Goal: Task Accomplishment & Management: Manage account settings

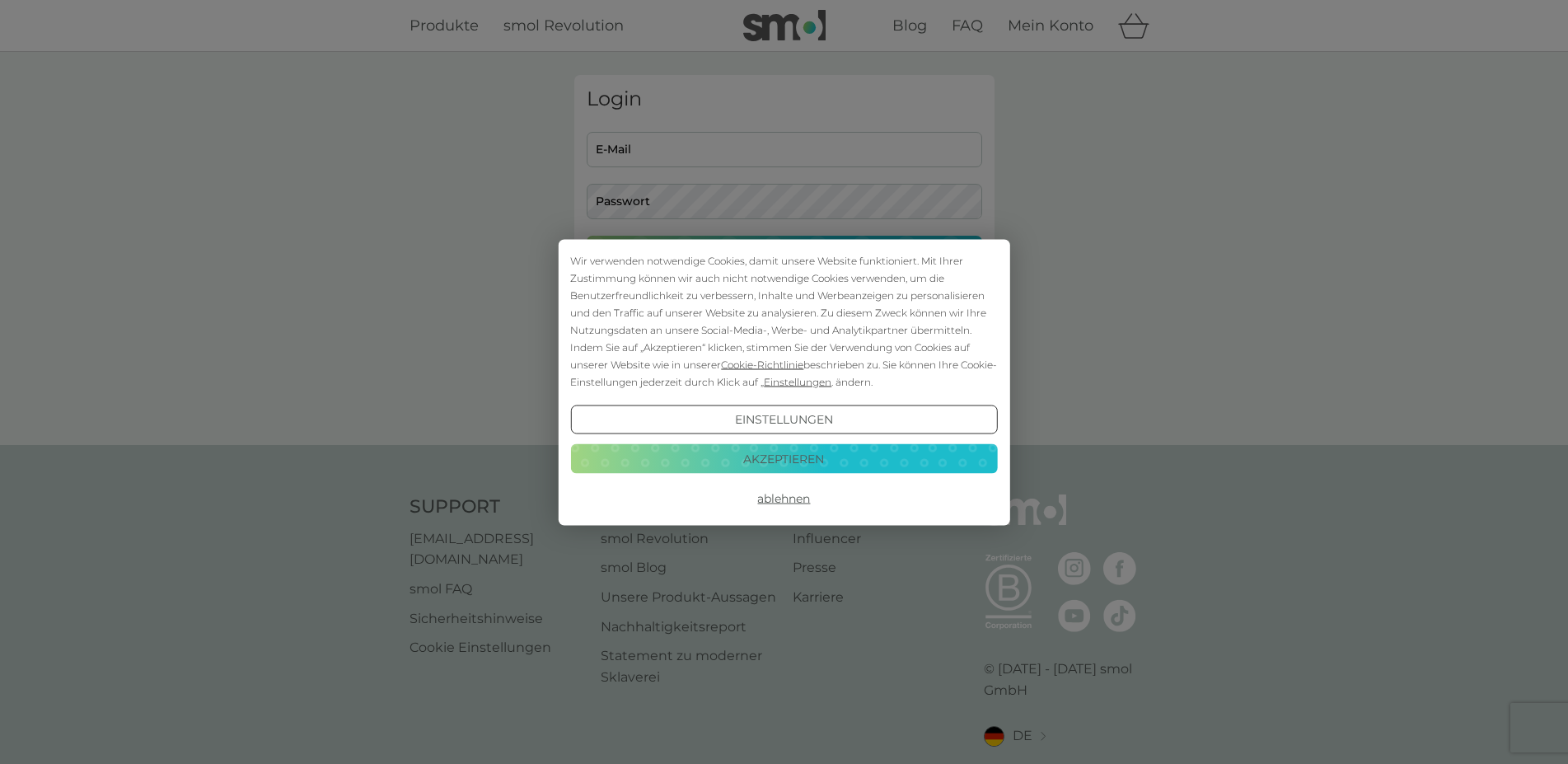
type input "[PERSON_NAME][EMAIL_ADDRESS][DOMAIN_NAME]"
click at [820, 471] on button "Akzeptieren" at bounding box center [783, 459] width 427 height 29
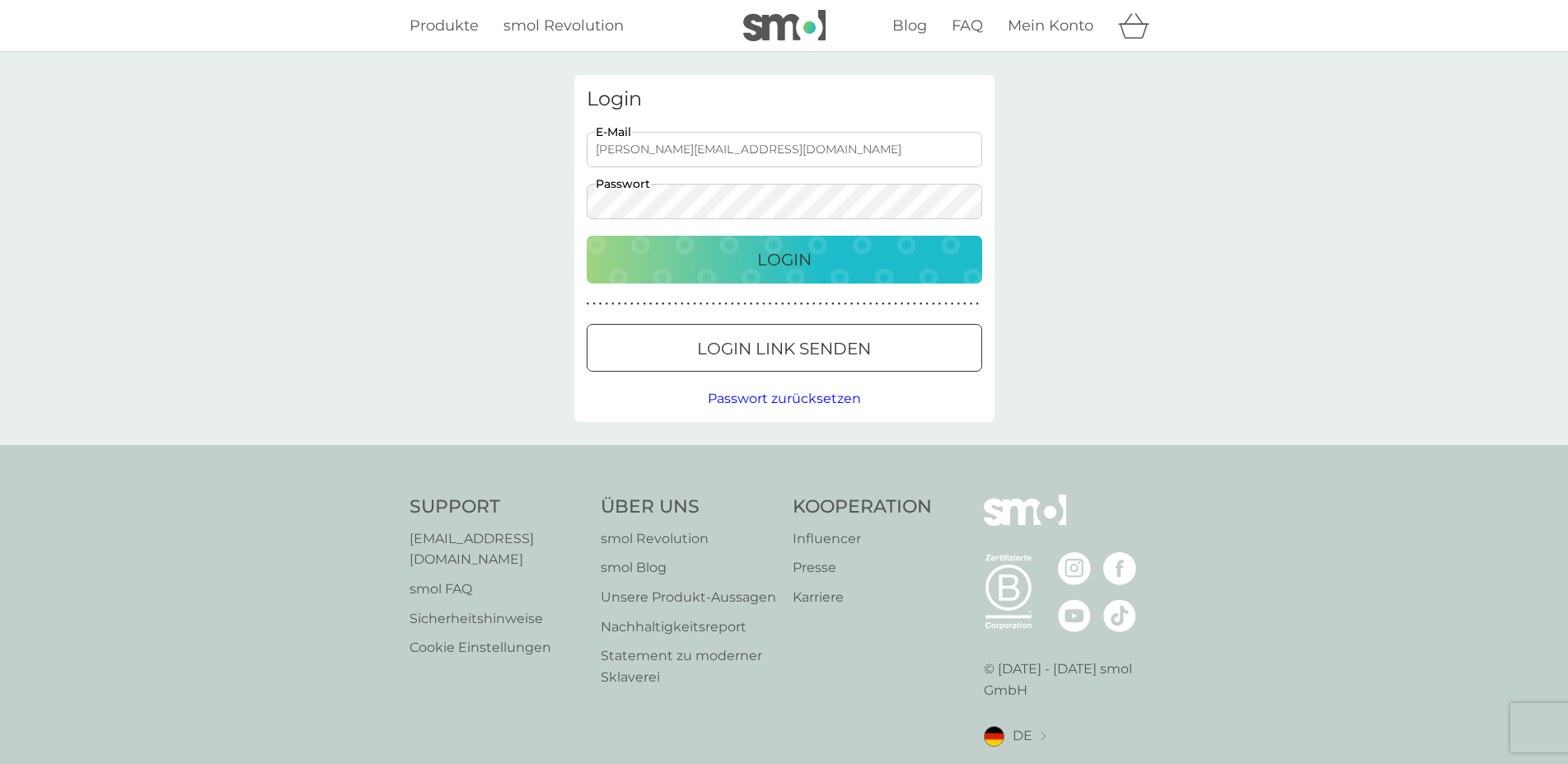
click at [783, 277] on button "Login" at bounding box center [784, 259] width 396 height 48
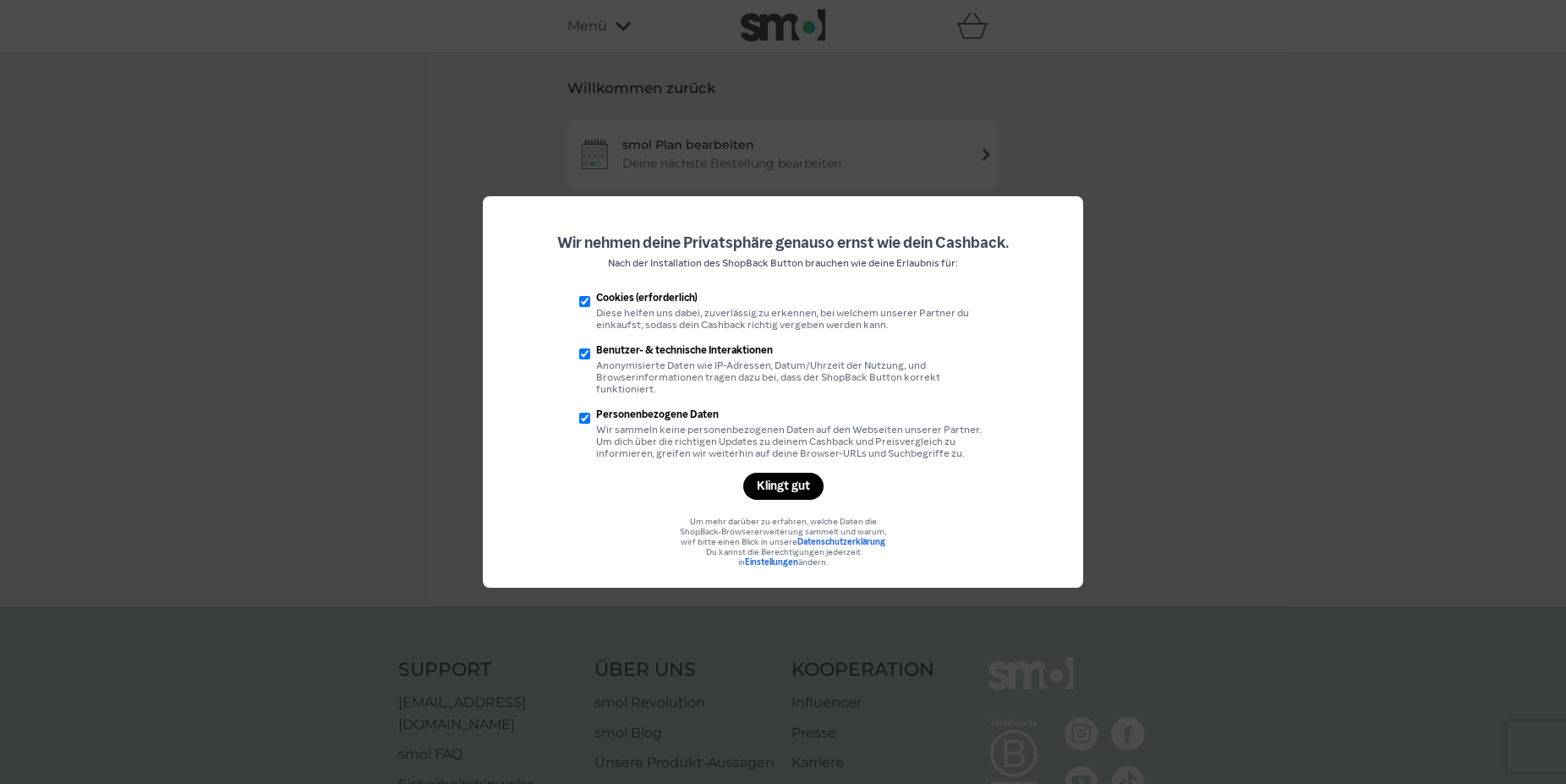
click at [775, 500] on div "Klingt gut" at bounding box center [783, 486] width 80 height 27
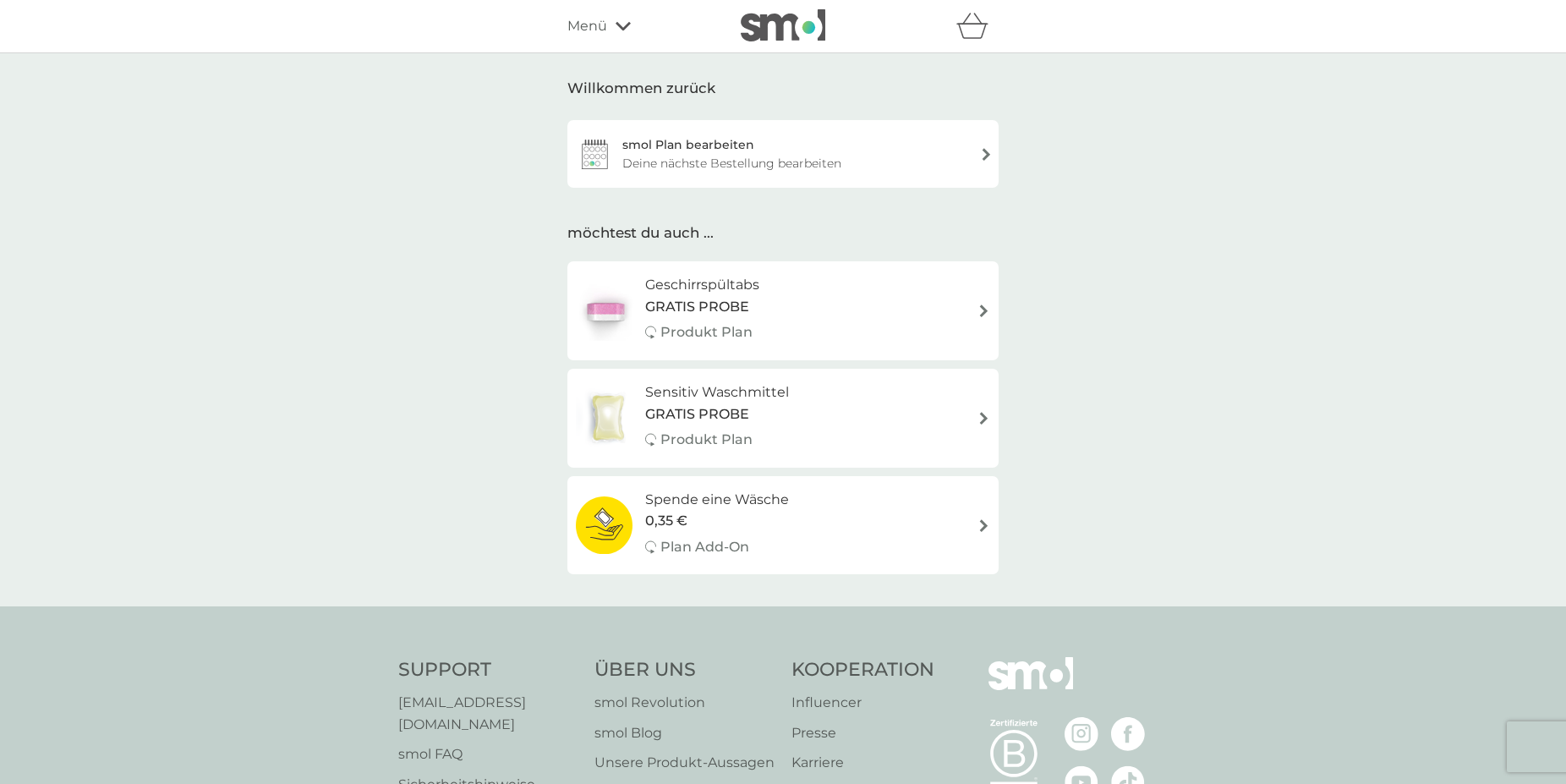
click at [795, 168] on div "Deine nächste Bestellung bearbeiten" at bounding box center [732, 163] width 219 height 19
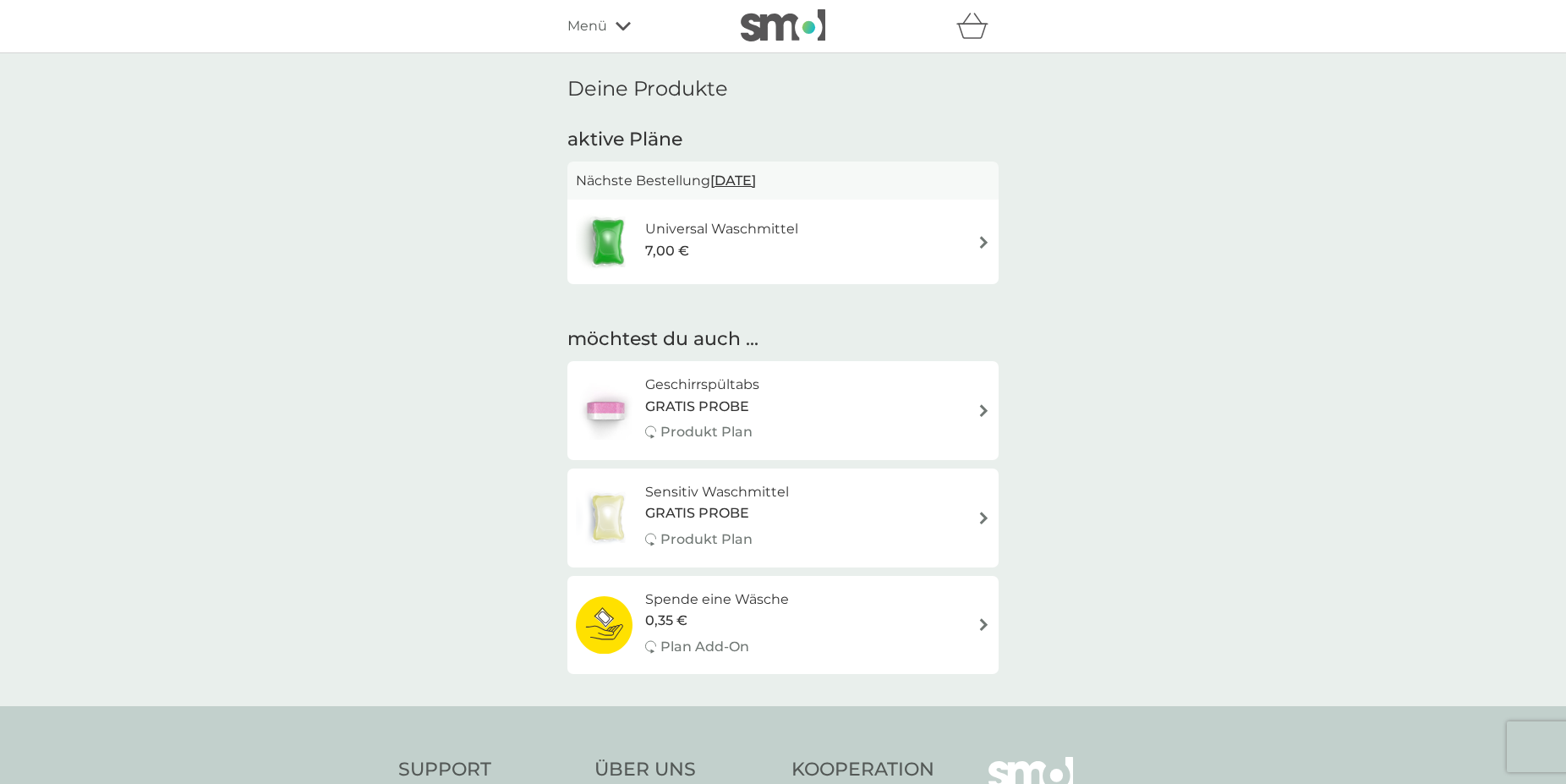
click at [756, 185] on span "10 Okt. 2025" at bounding box center [733, 180] width 45 height 33
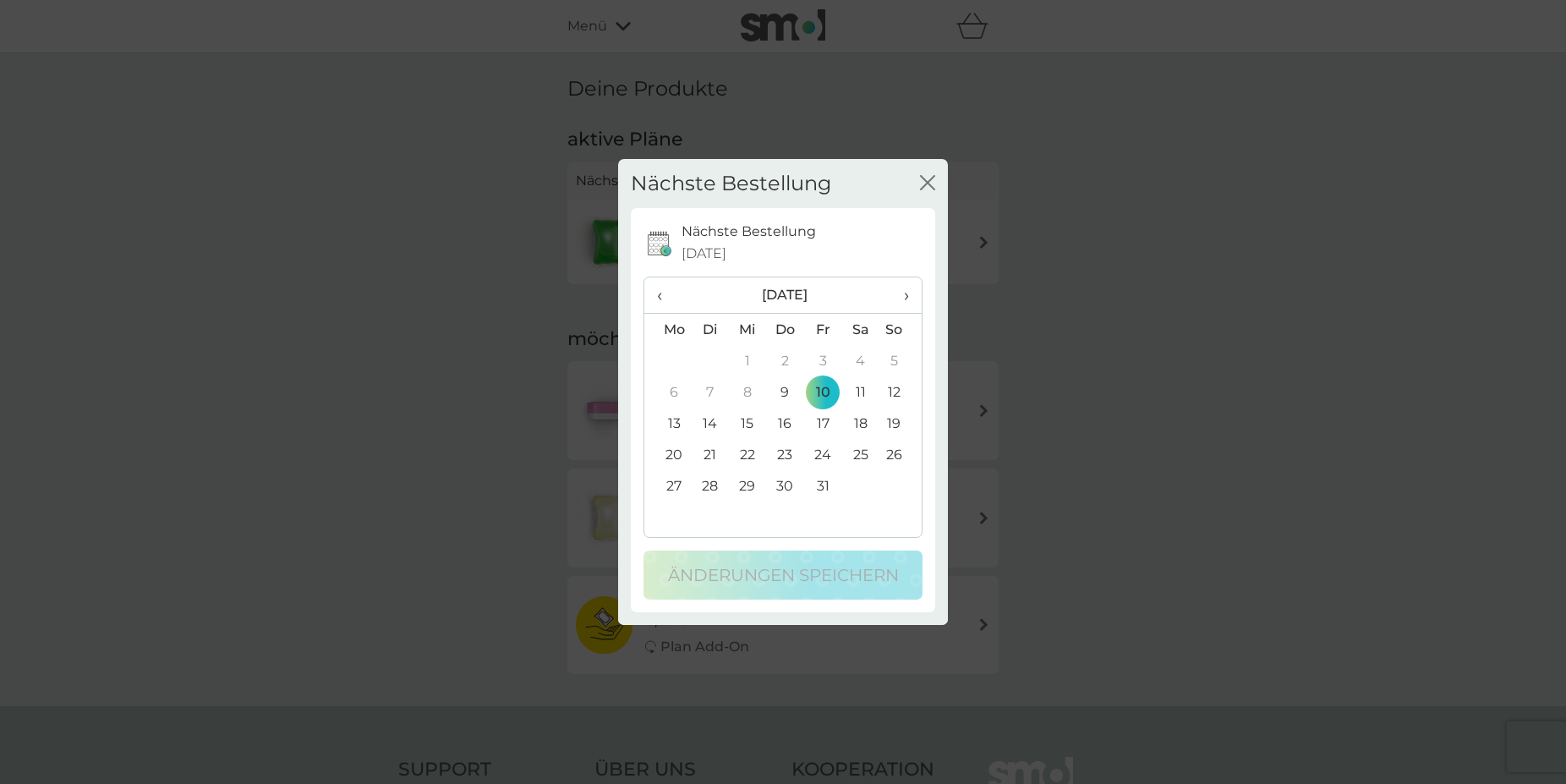
click at [790, 390] on td "9" at bounding box center [785, 391] width 38 height 31
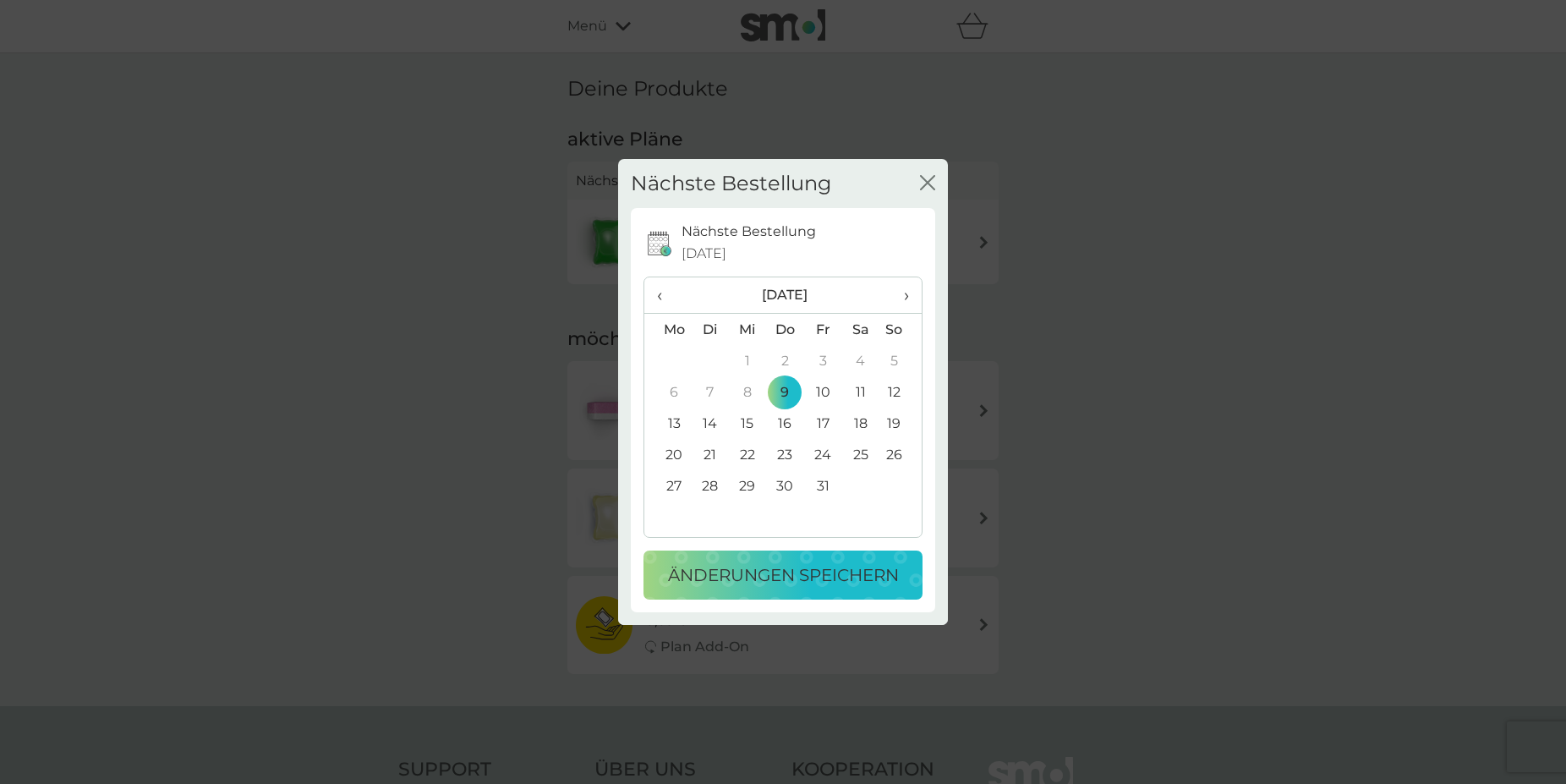
click at [824, 396] on td "10" at bounding box center [823, 391] width 38 height 31
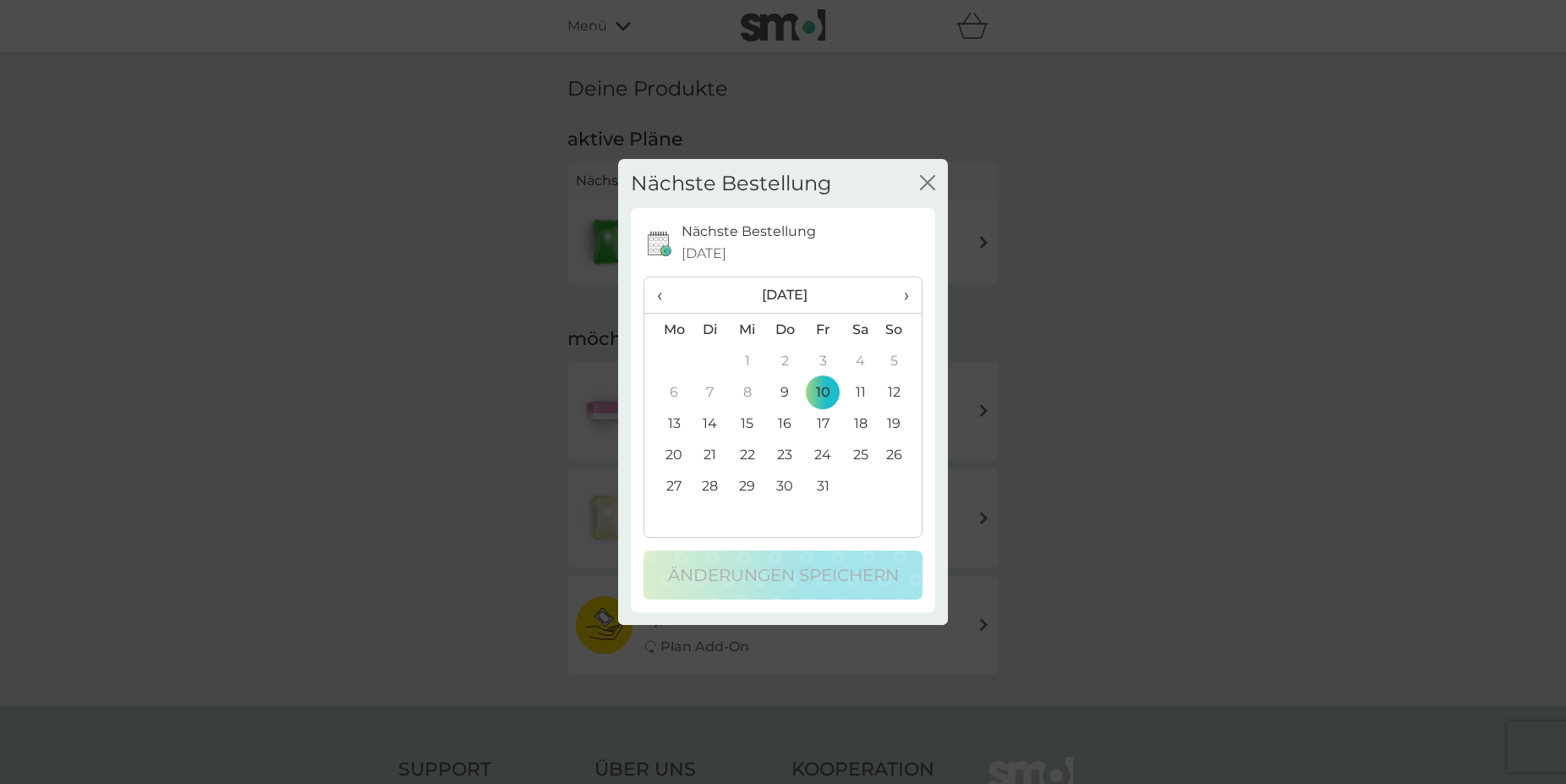
click at [860, 391] on td "11" at bounding box center [860, 391] width 38 height 31
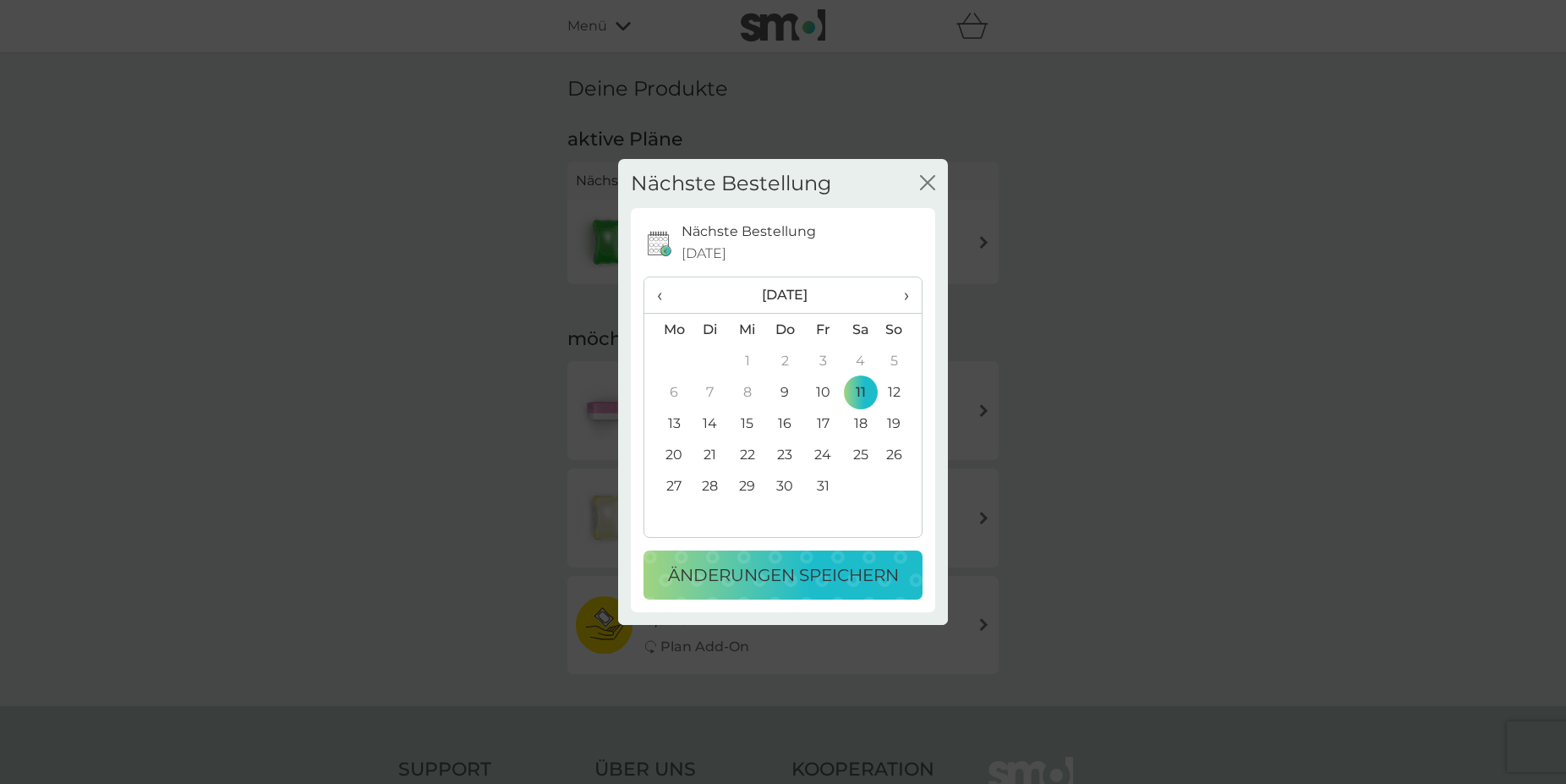
click at [822, 390] on td "10" at bounding box center [823, 391] width 38 height 31
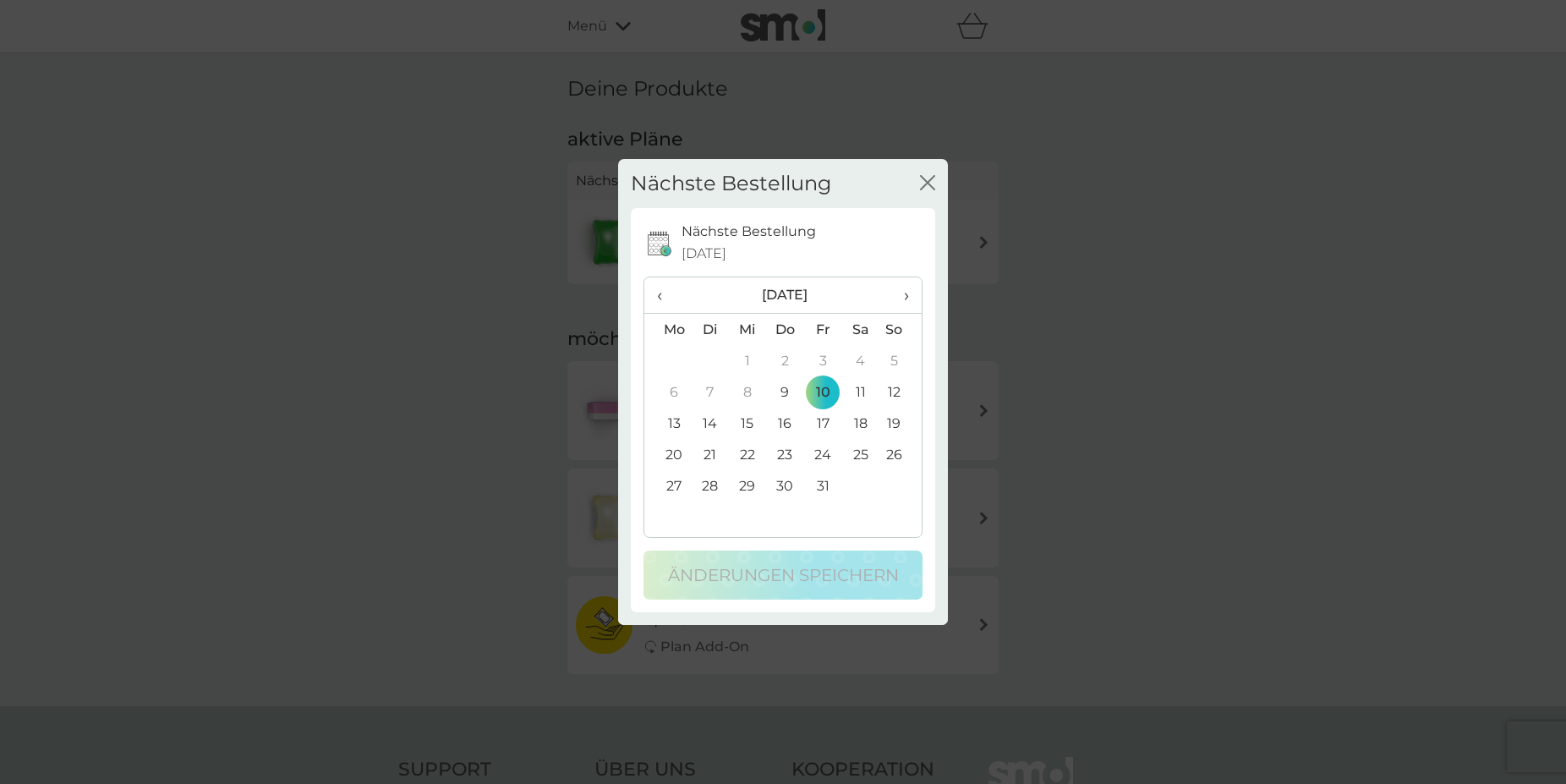
click at [791, 390] on td "9" at bounding box center [785, 391] width 38 height 31
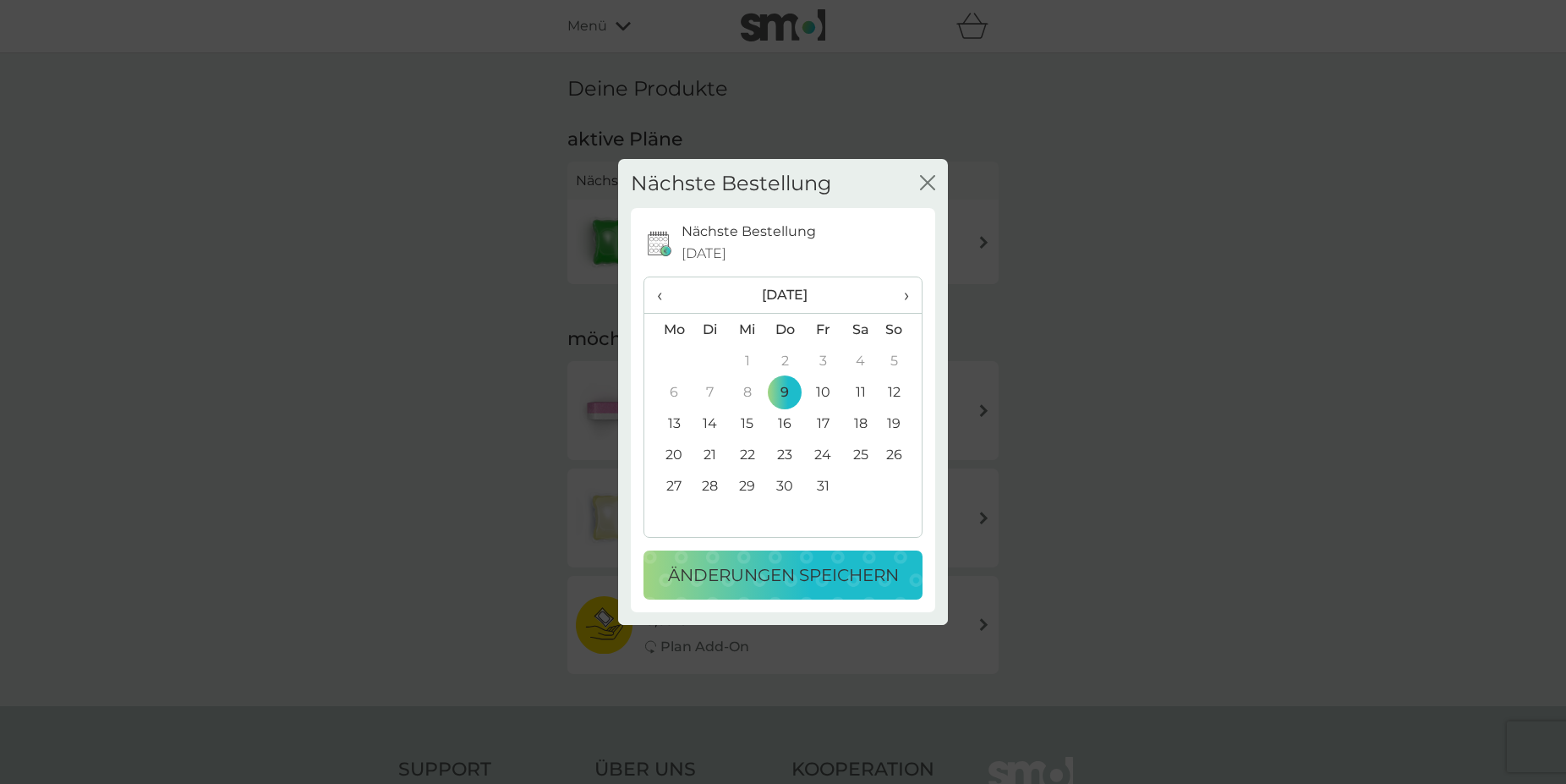
click at [829, 570] on p "Änderungen speichern" at bounding box center [783, 575] width 231 height 27
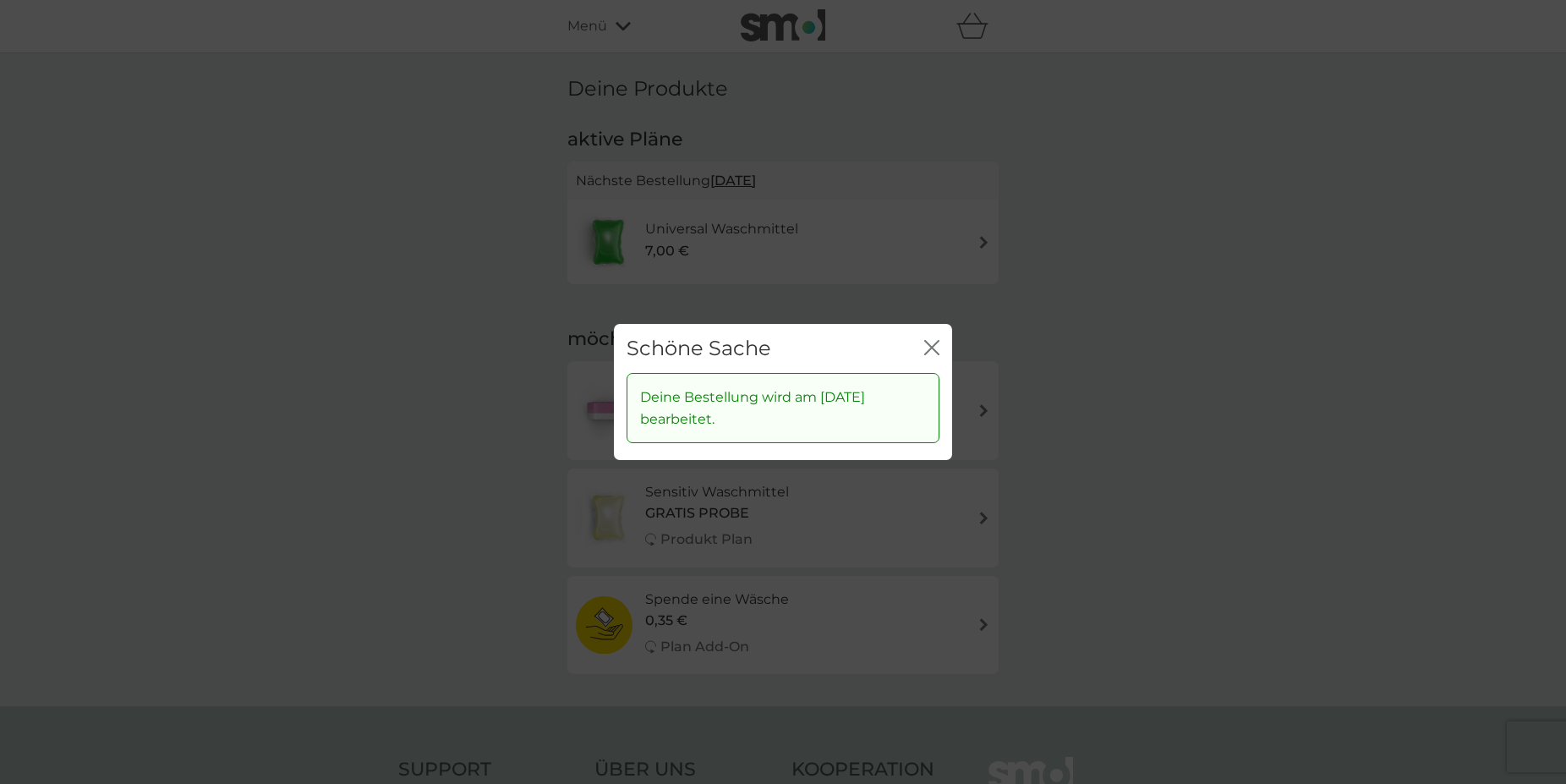
click at [938, 348] on icon "Schließen" at bounding box center [932, 347] width 15 height 15
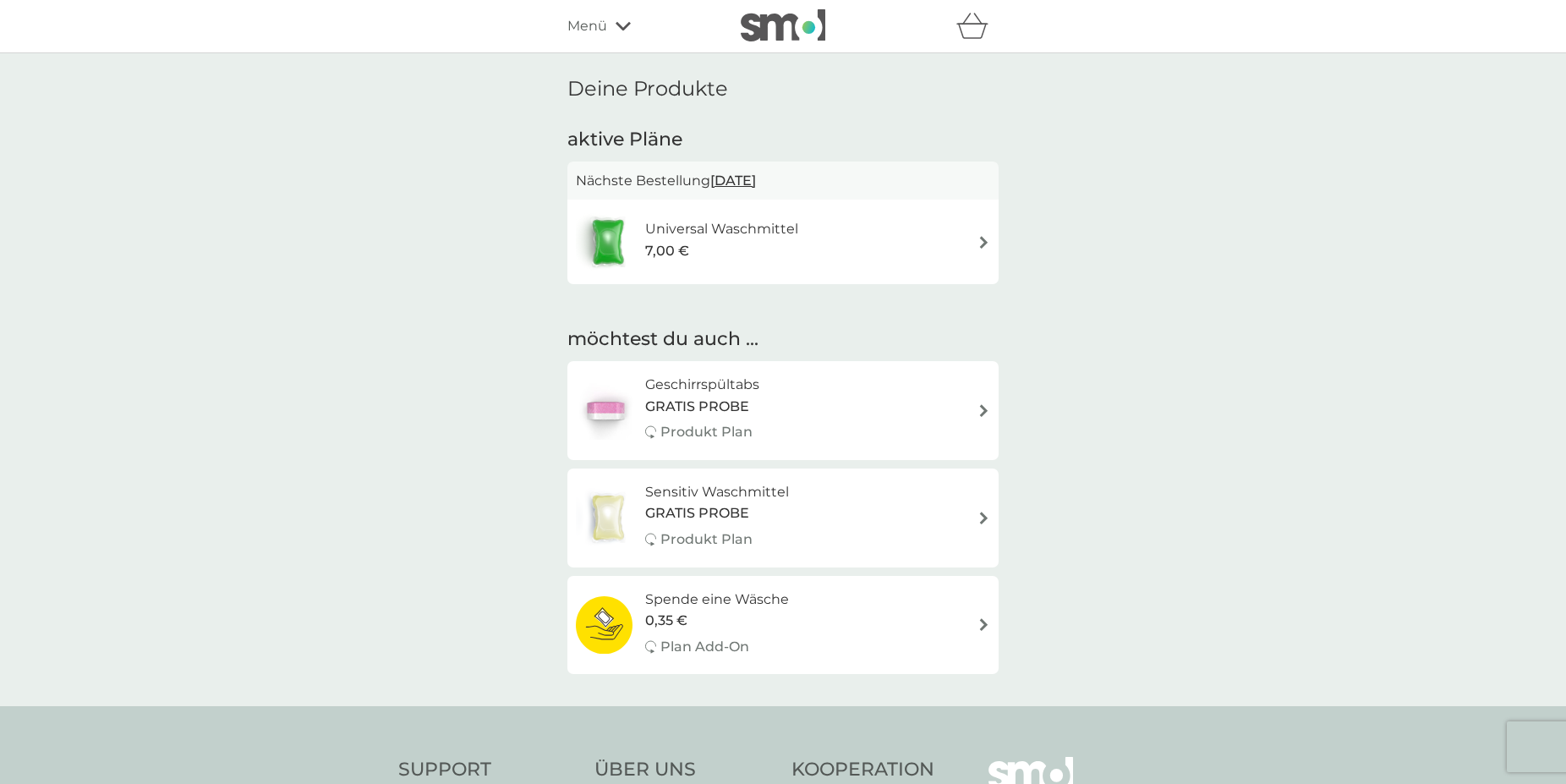
click at [734, 516] on span "GRATIS PROBE" at bounding box center [697, 513] width 104 height 22
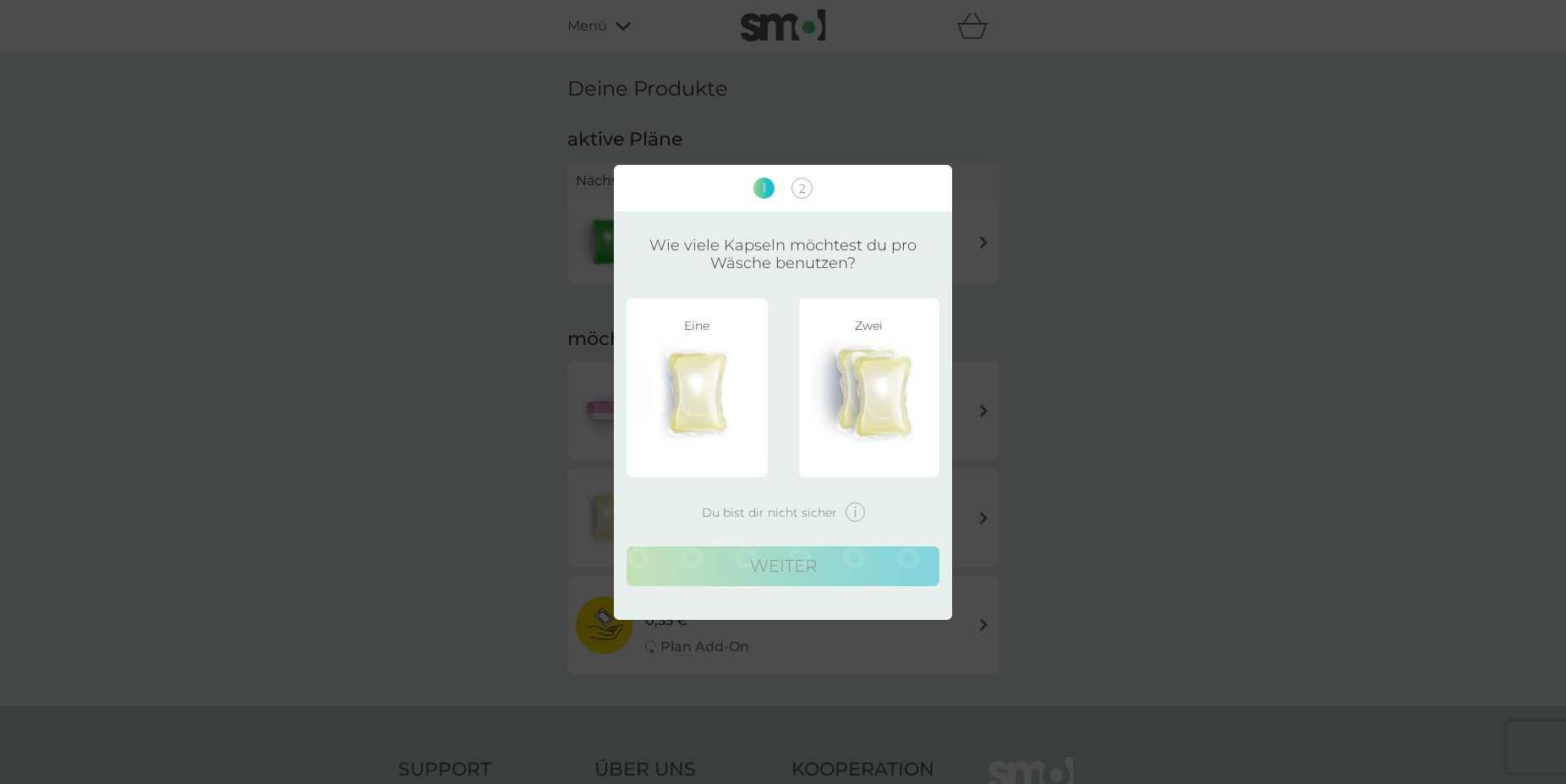
click at [732, 406] on img at bounding box center [697, 392] width 116 height 106
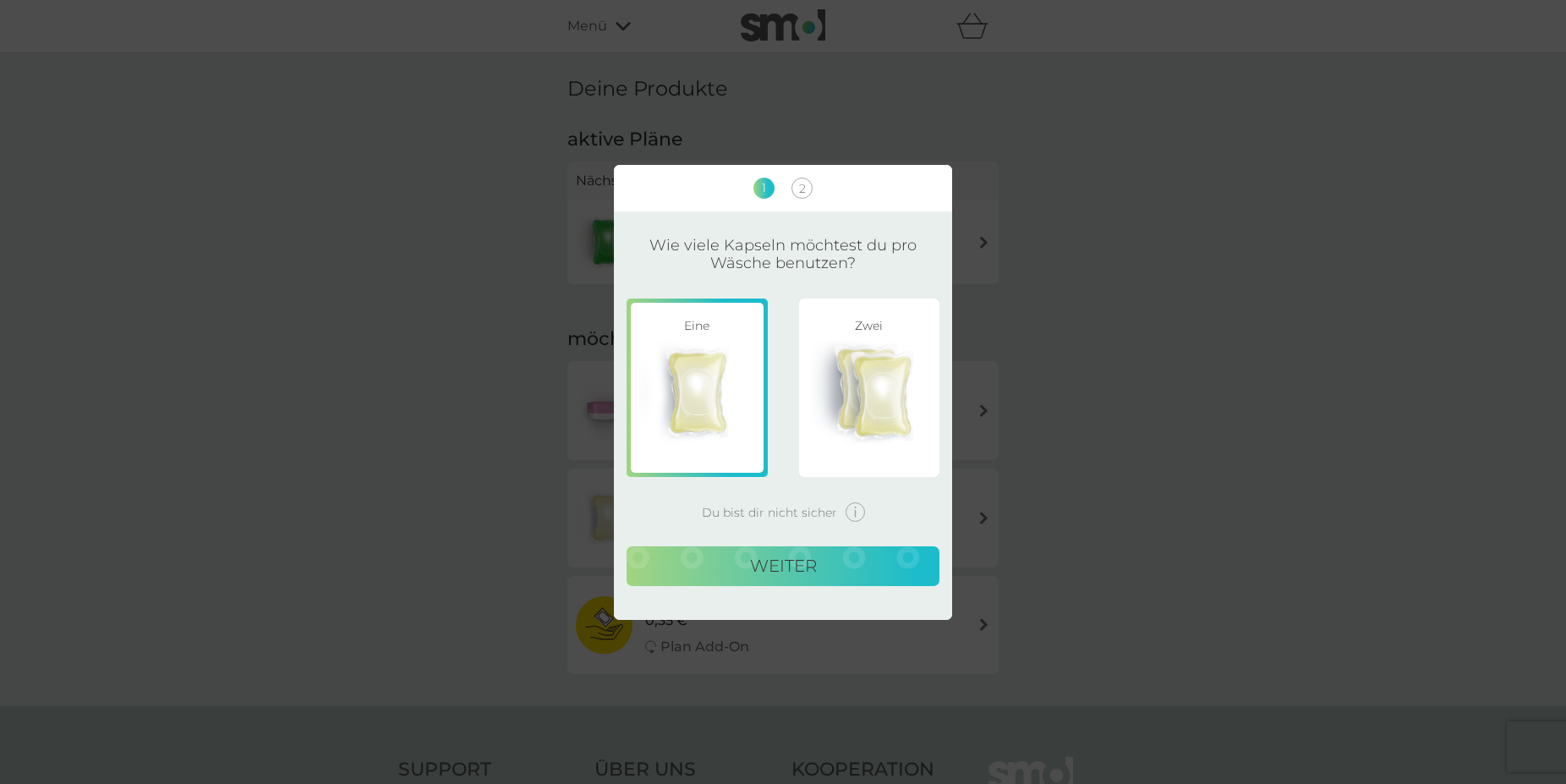
click at [807, 578] on button "weiter" at bounding box center [783, 566] width 313 height 41
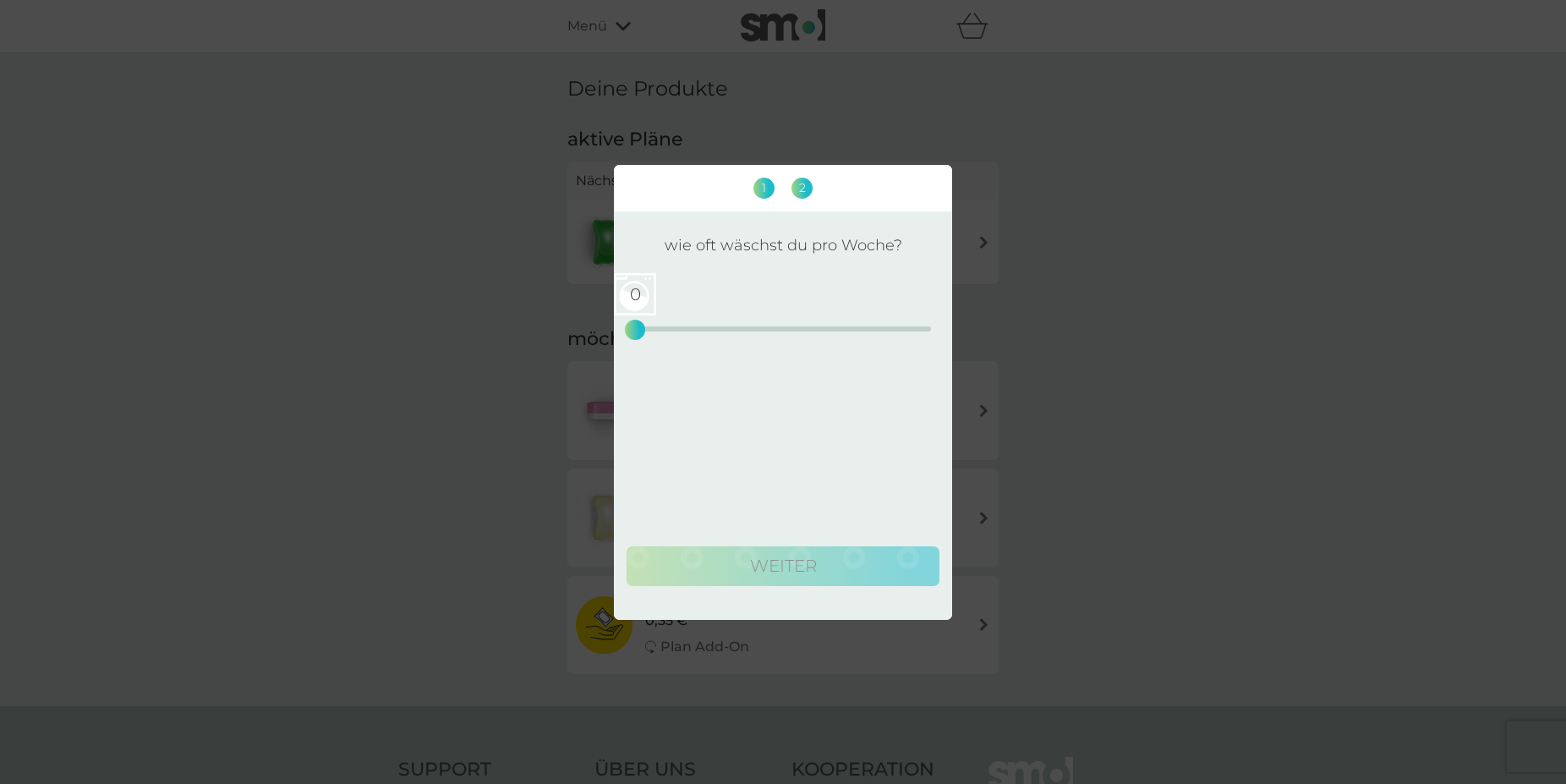
click at [900, 112] on div "1 2 wie oft wäschst du pro Woche? 0 0 12.5 25 weiter" at bounding box center [783, 392] width 1566 height 784
